Goal: Information Seeking & Learning: Check status

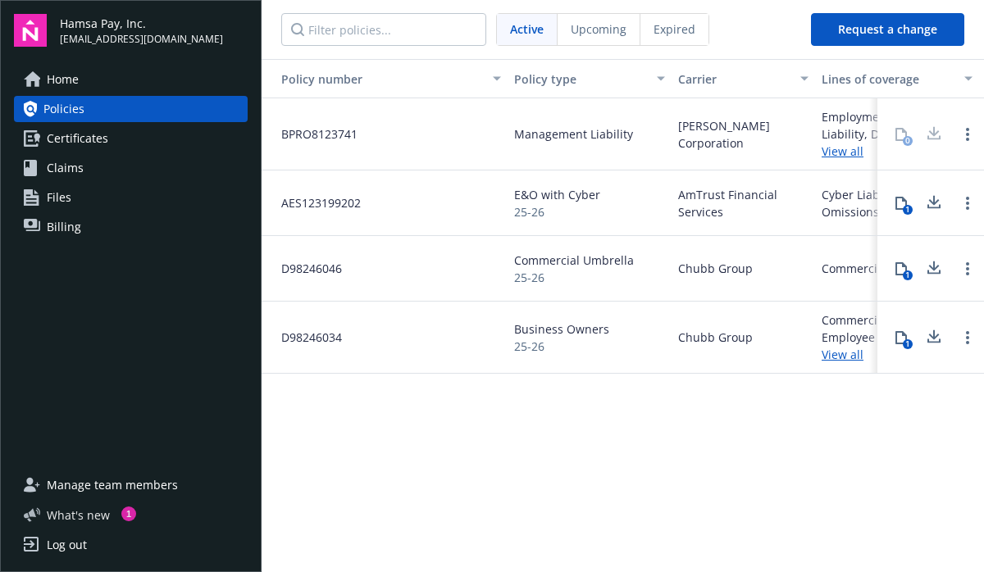
click at [73, 507] on span "What ' s new" at bounding box center [78, 515] width 63 height 17
click at [56, 234] on span "Billing" at bounding box center [64, 227] width 34 height 26
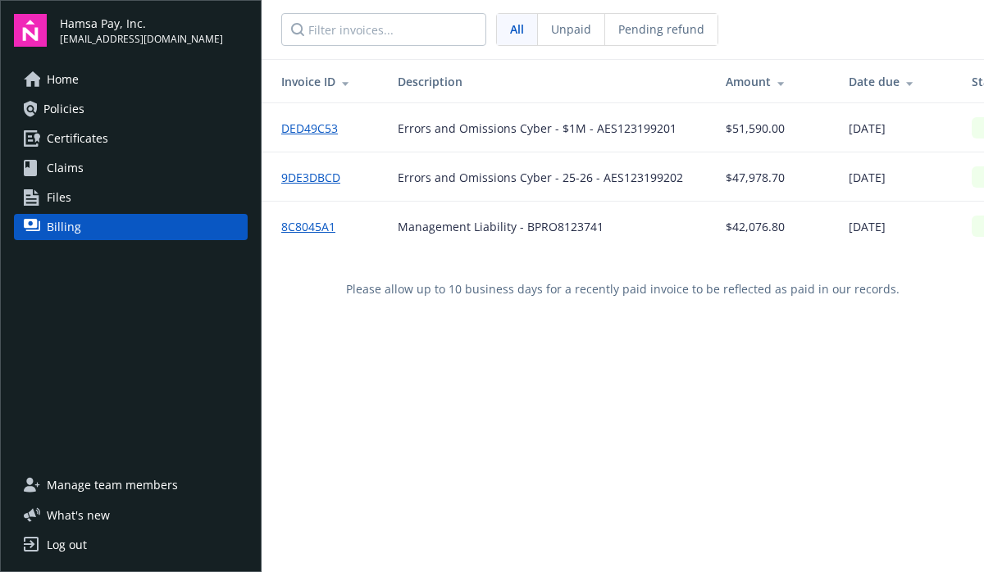
drag, startPoint x: 769, startPoint y: 375, endPoint x: 663, endPoint y: 376, distance: 106.6
click at [663, 376] on div "Invoice ID Description Amount Date due Status DED49C53 Errors and Omissions Cyb…" at bounding box center [623, 345] width 723 height 572
